Goal: Find specific page/section: Find specific page/section

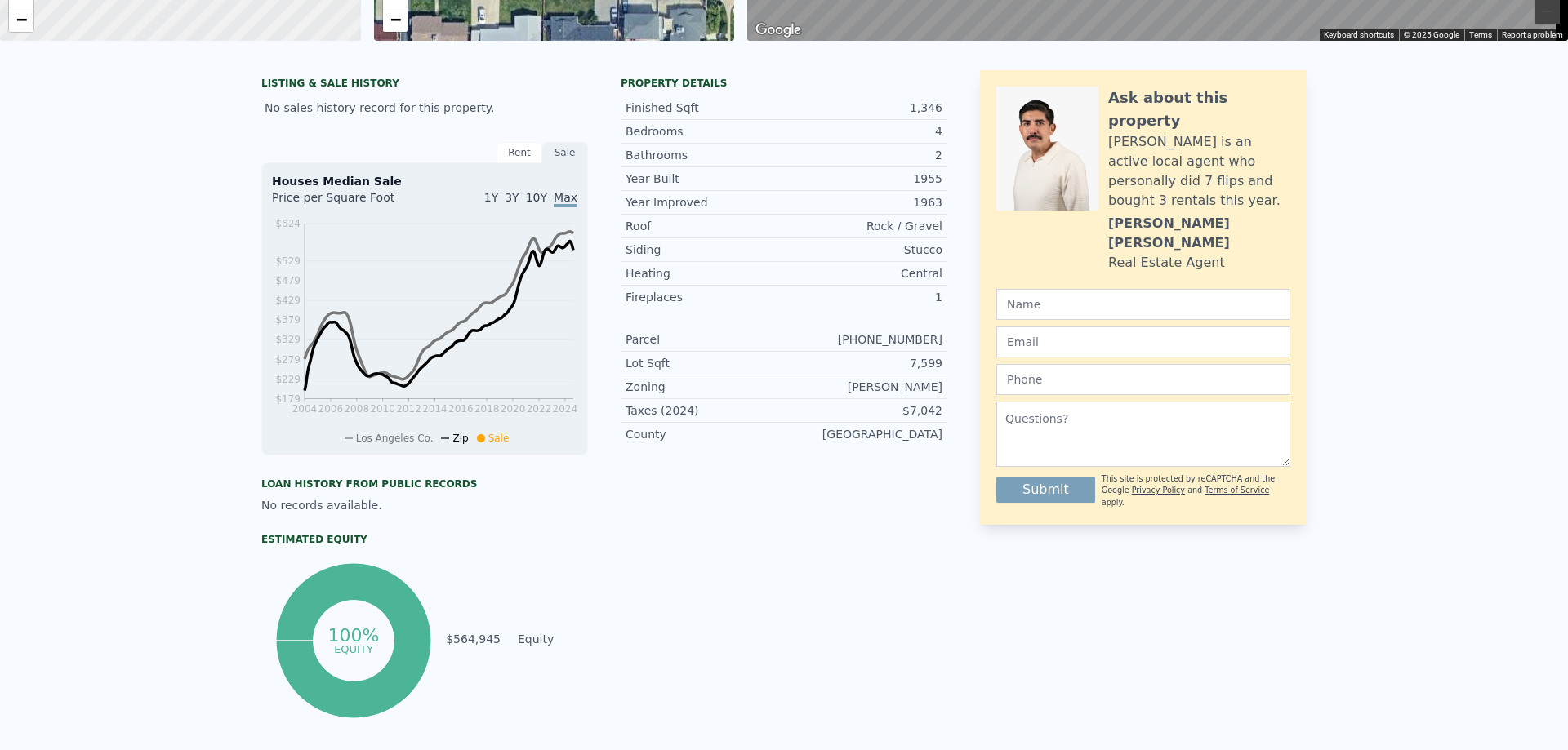
scroll to position [6, 0]
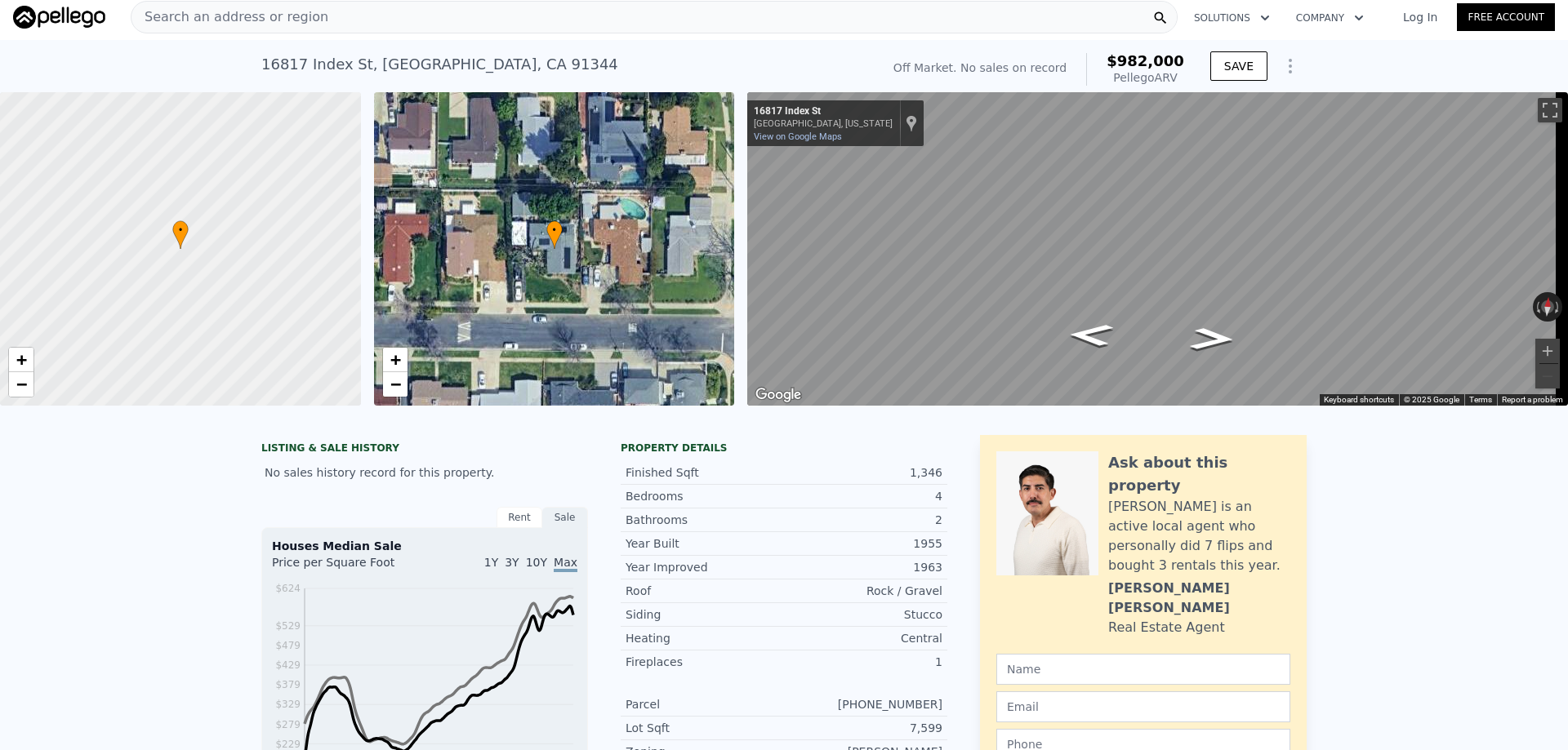
click at [1416, 14] on link "Log In" at bounding box center [1419, 17] width 74 height 17
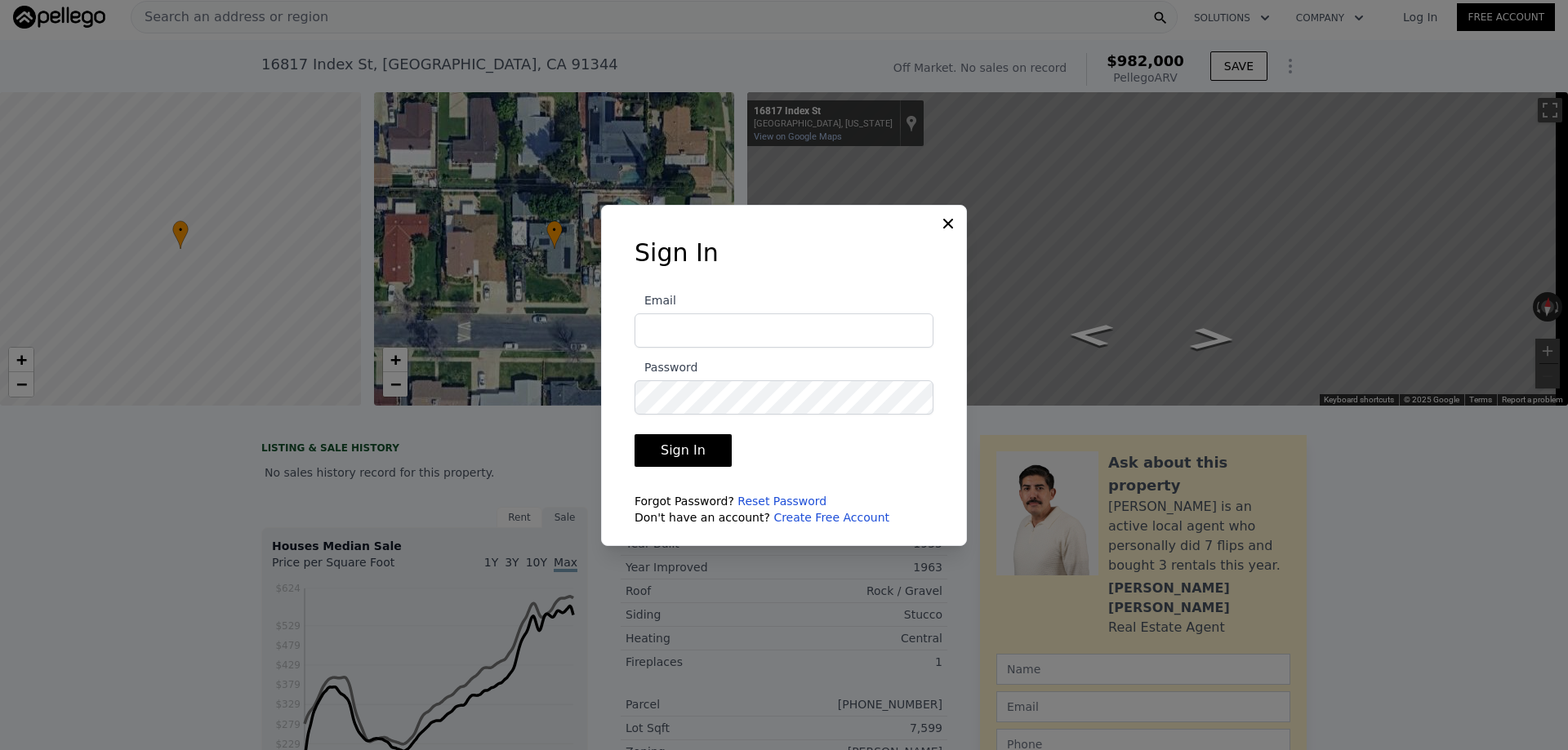
type input "[EMAIL_ADDRESS][DOMAIN_NAME]"
click at [697, 450] on button "Sign In" at bounding box center [683, 451] width 97 height 33
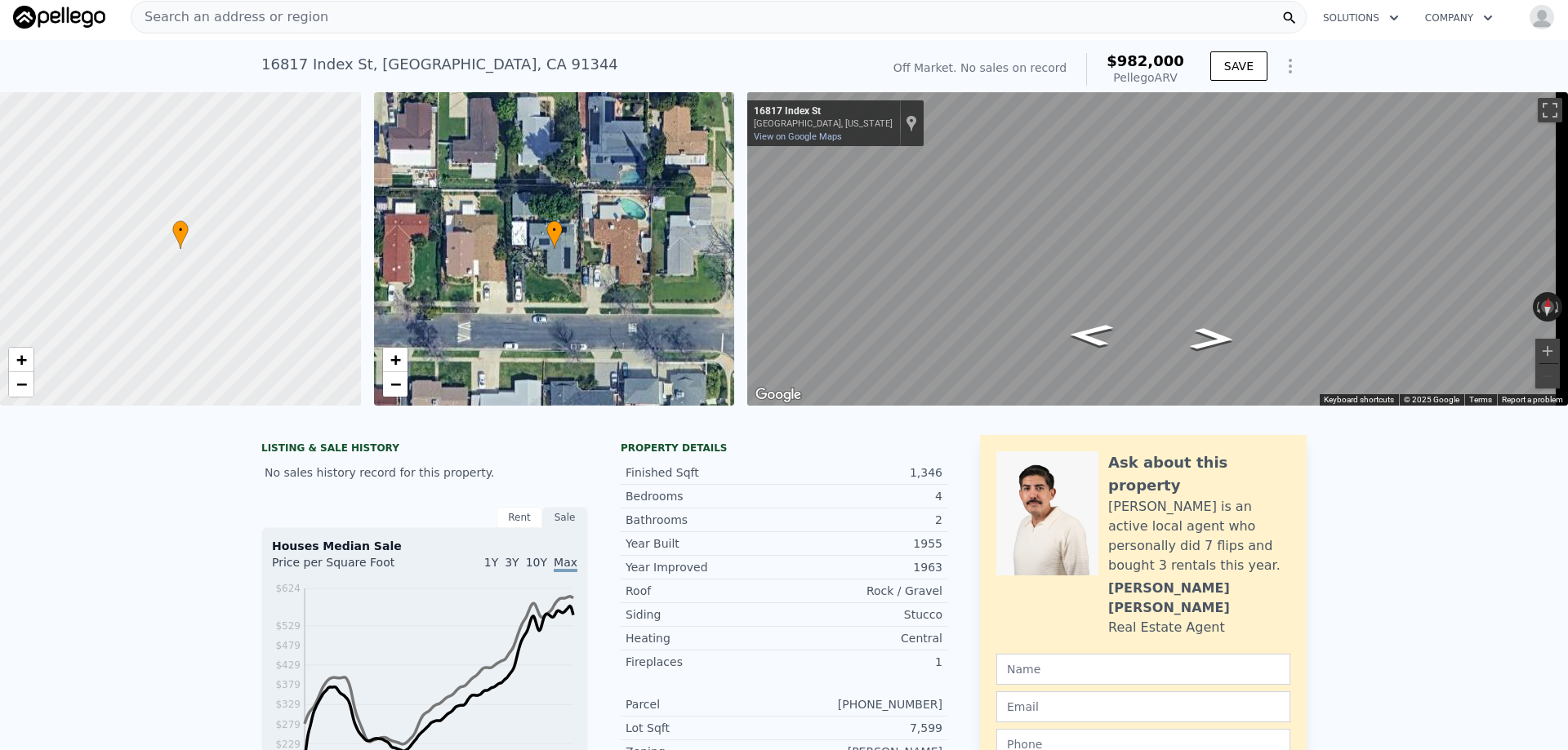
click at [1385, 19] on icon "button" at bounding box center [1393, 17] width 17 height 20
click at [1360, 61] on link "Agents Solutions" at bounding box center [1401, 57] width 183 height 30
